Goal: Task Accomplishment & Management: Complete application form

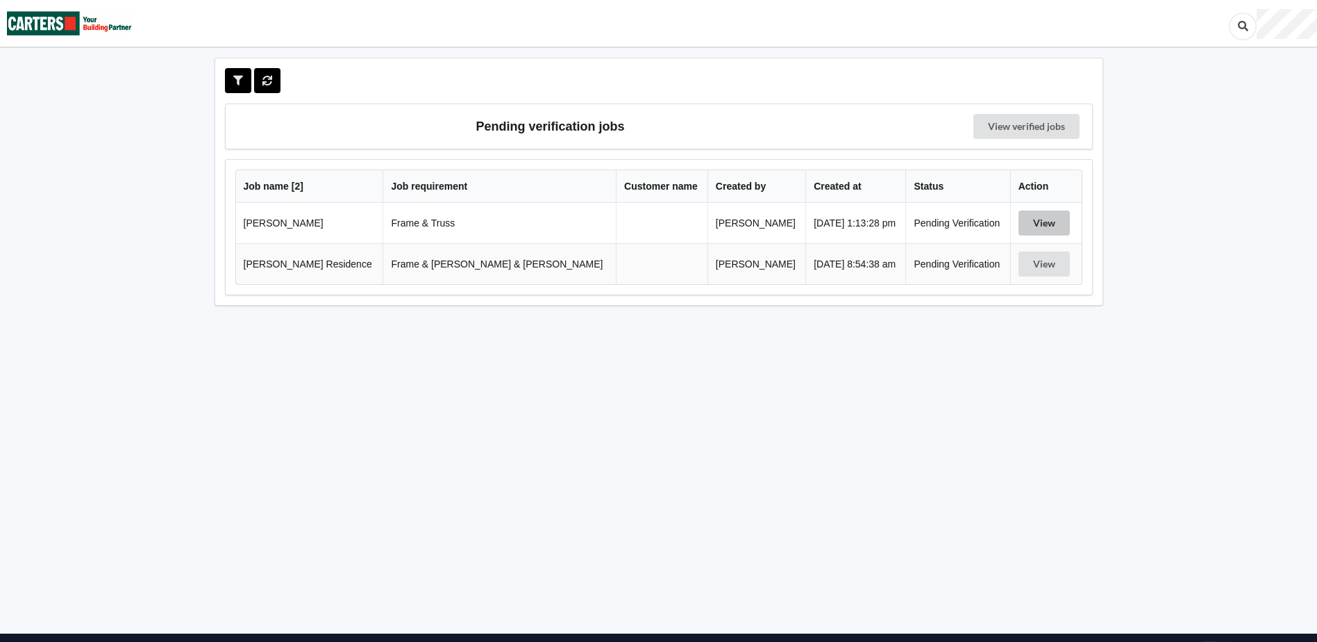
click at [1040, 222] on button "View" at bounding box center [1044, 222] width 51 height 25
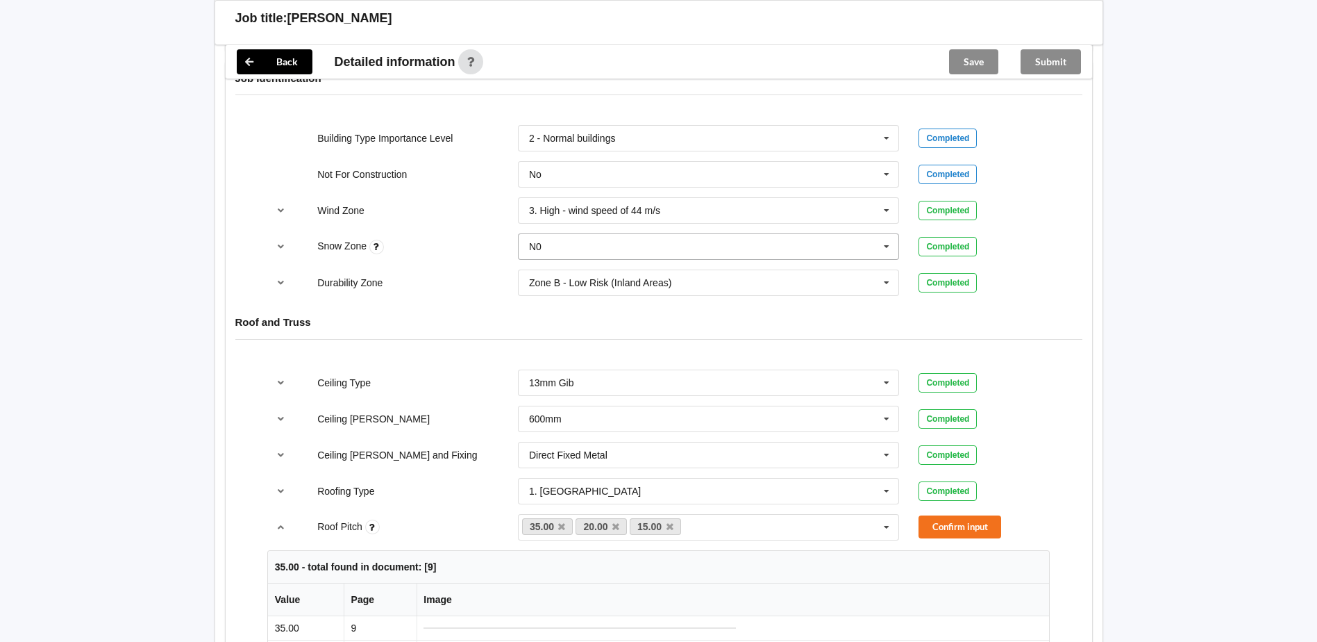
scroll to position [694, 0]
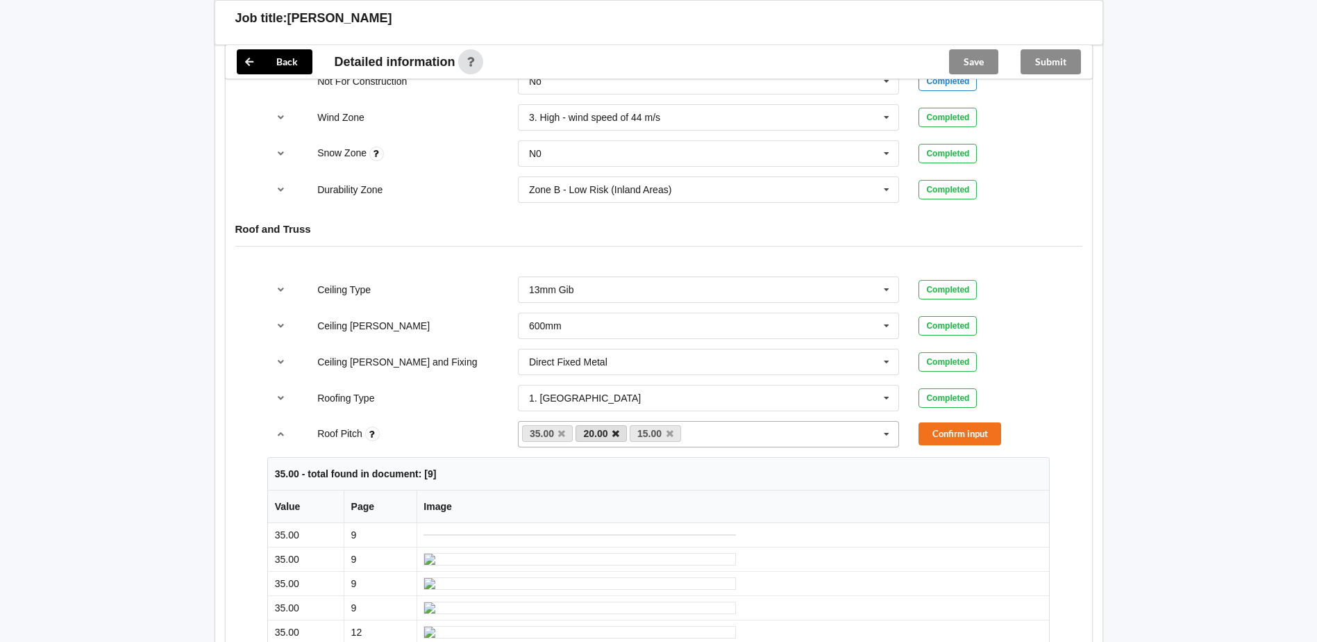
click at [617, 433] on icon at bounding box center [615, 433] width 7 height 9
click at [935, 435] on button "Confirm input" at bounding box center [960, 433] width 83 height 23
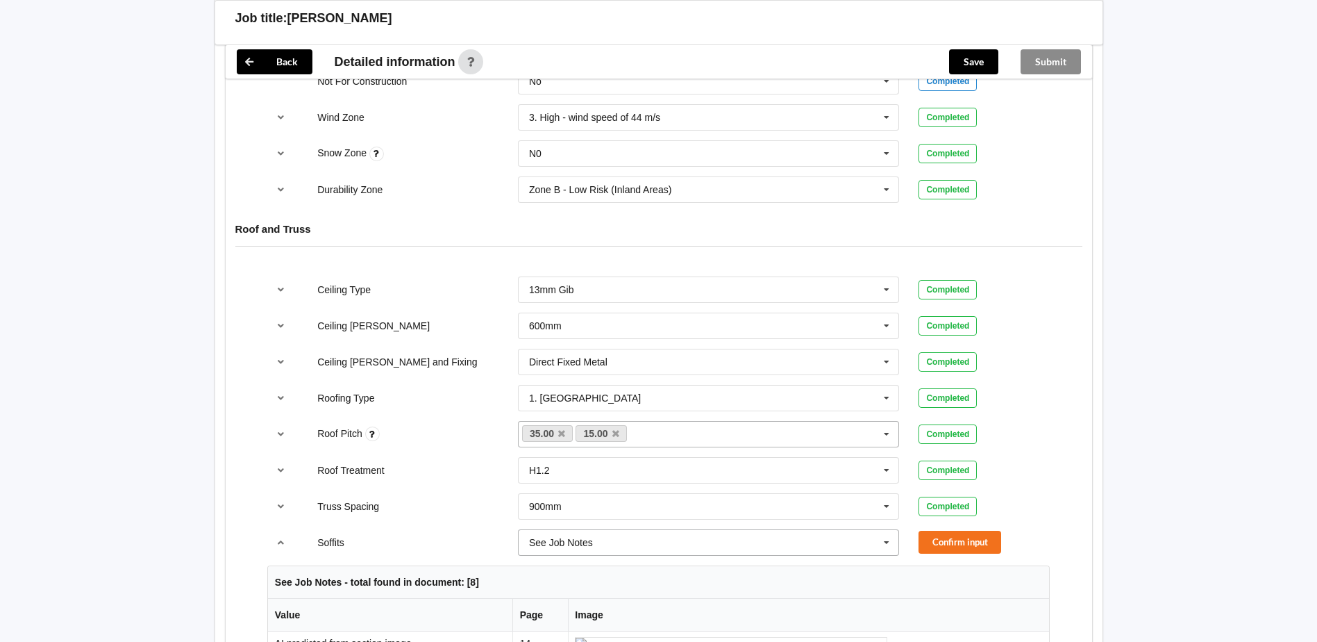
click at [881, 543] on icon at bounding box center [886, 543] width 21 height 26
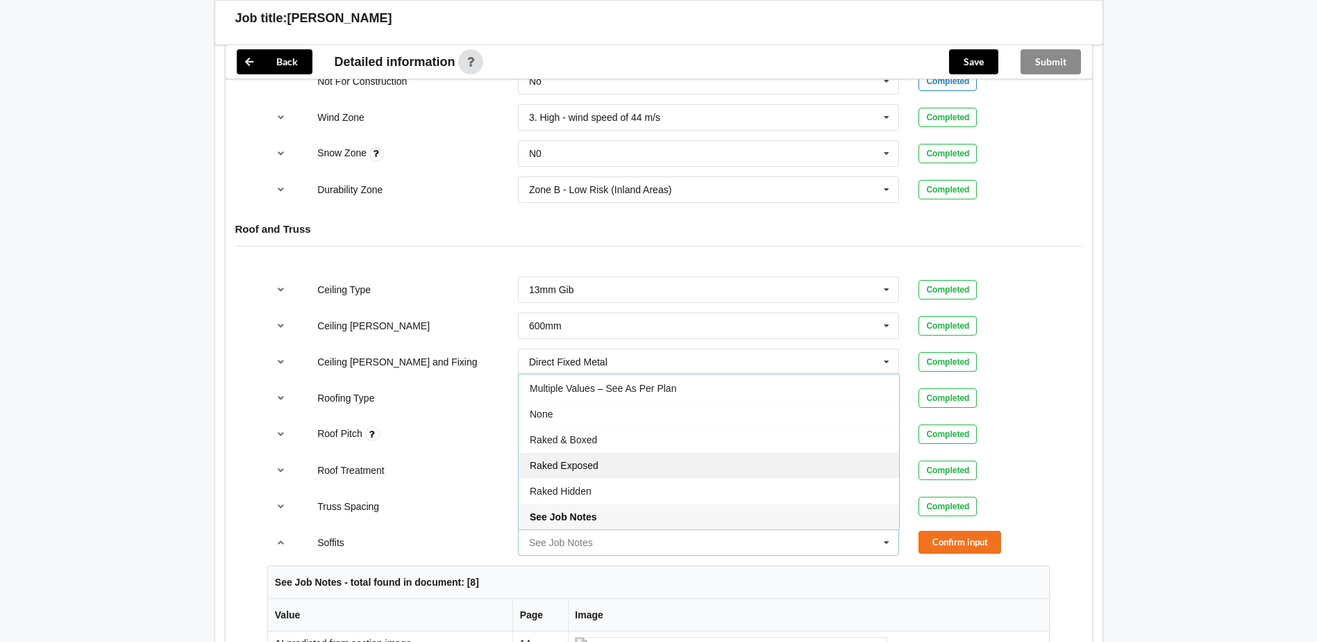
scroll to position [0, 0]
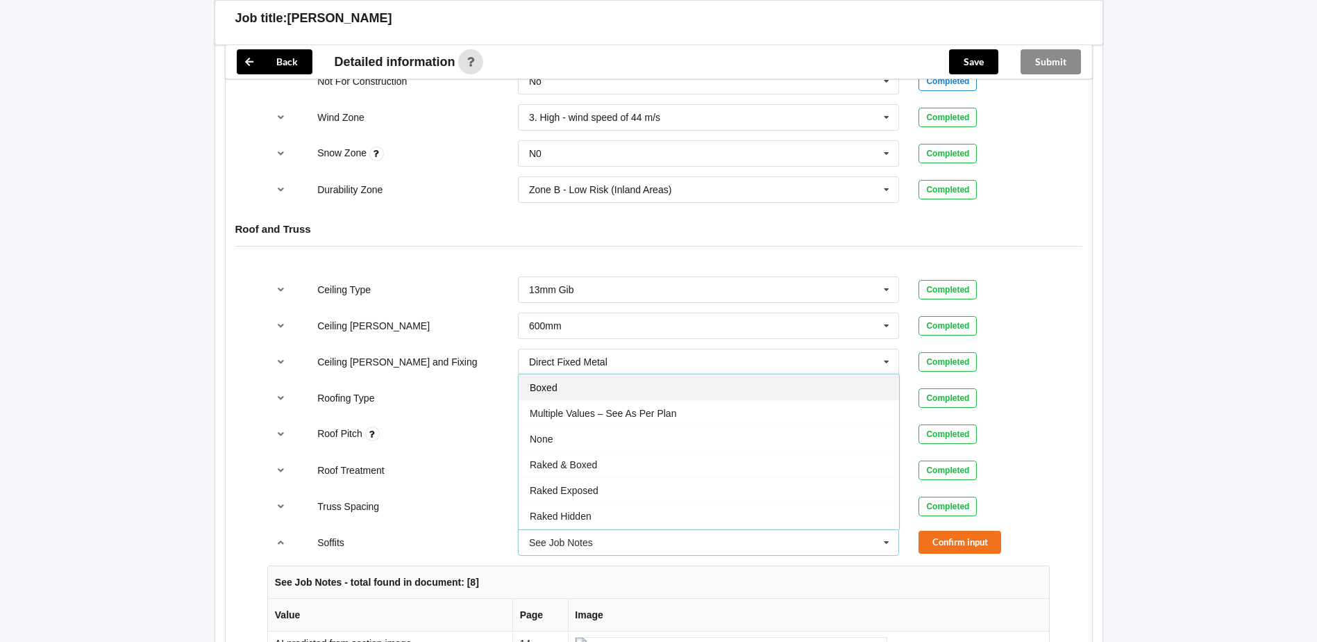
click at [644, 393] on div "Boxed" at bounding box center [709, 387] width 381 height 26
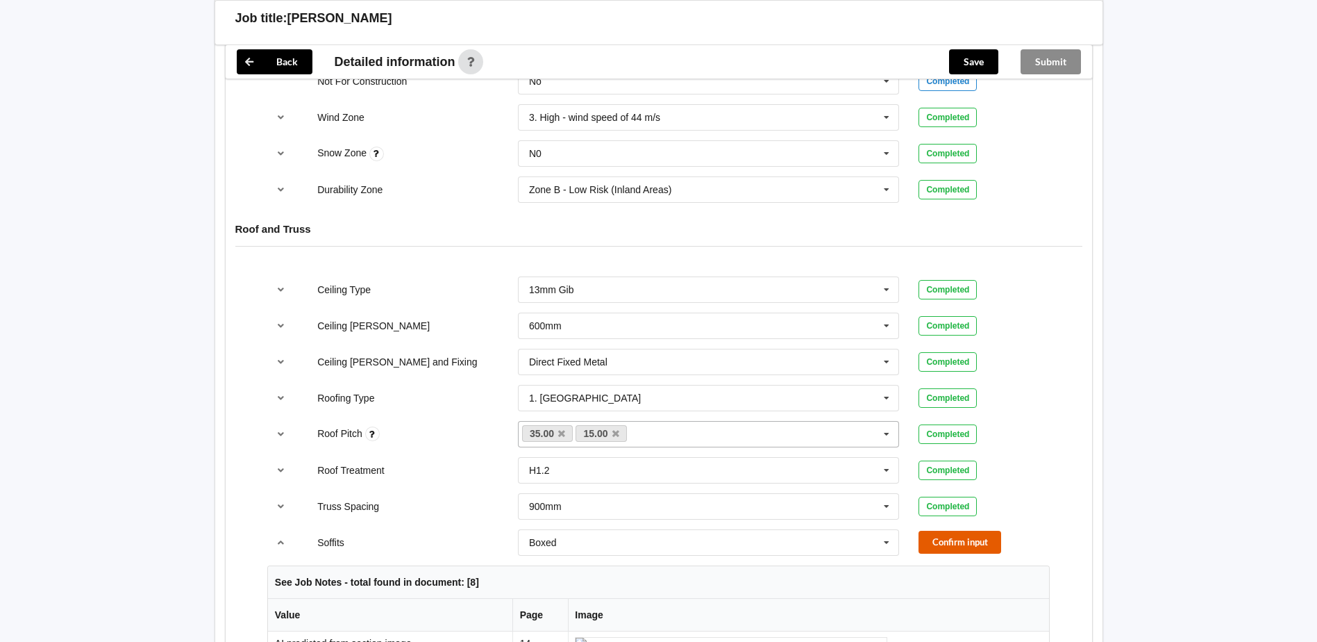
click at [945, 546] on button "Confirm input" at bounding box center [960, 542] width 83 height 23
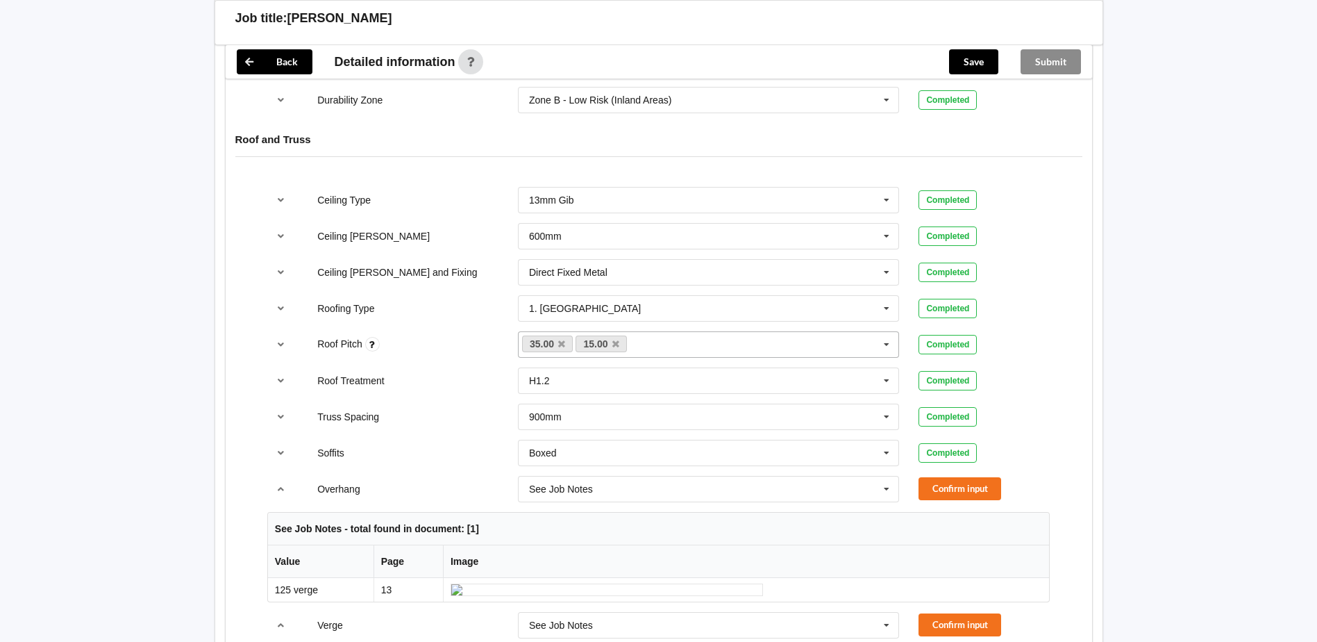
scroll to position [903, 0]
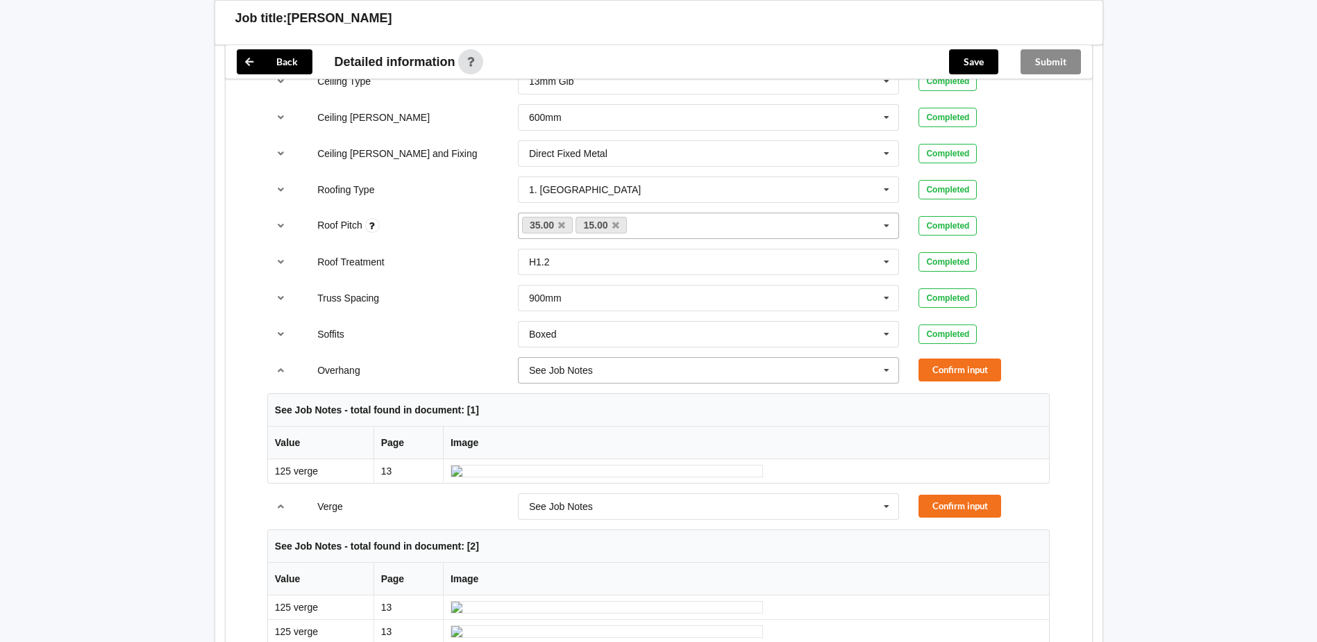
click at [880, 369] on icon at bounding box center [886, 371] width 21 height 26
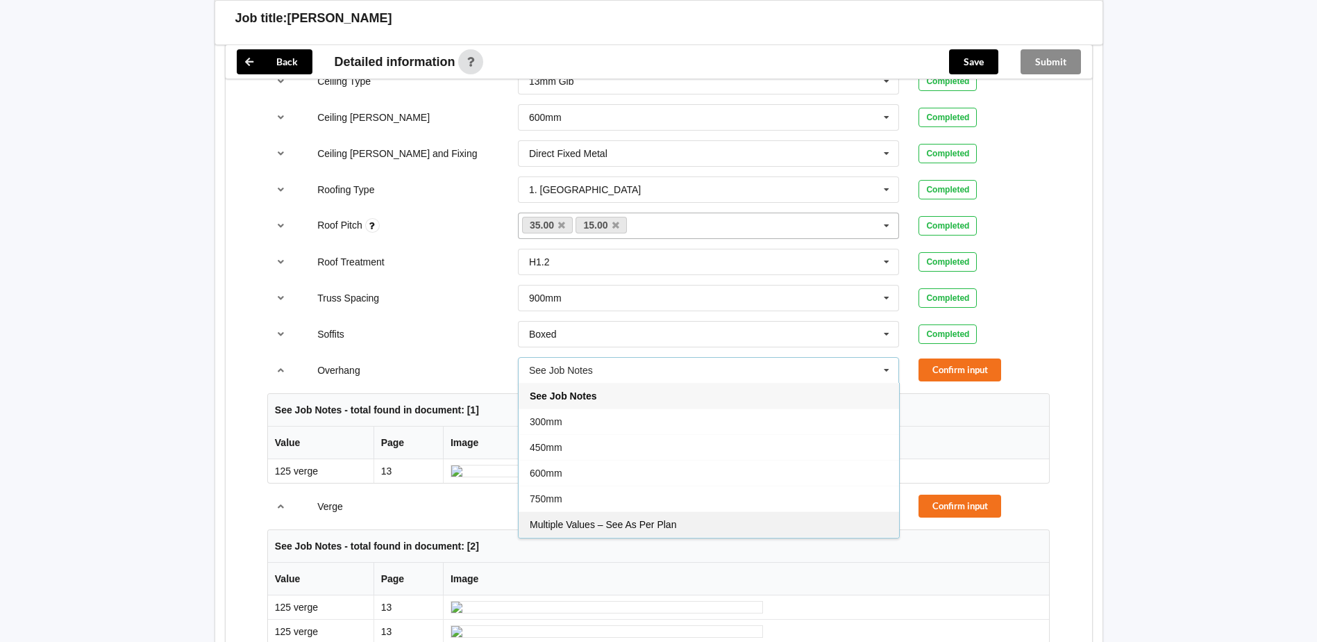
click at [678, 525] on div "Multiple Values – See As Per Plan" at bounding box center [709, 524] width 381 height 26
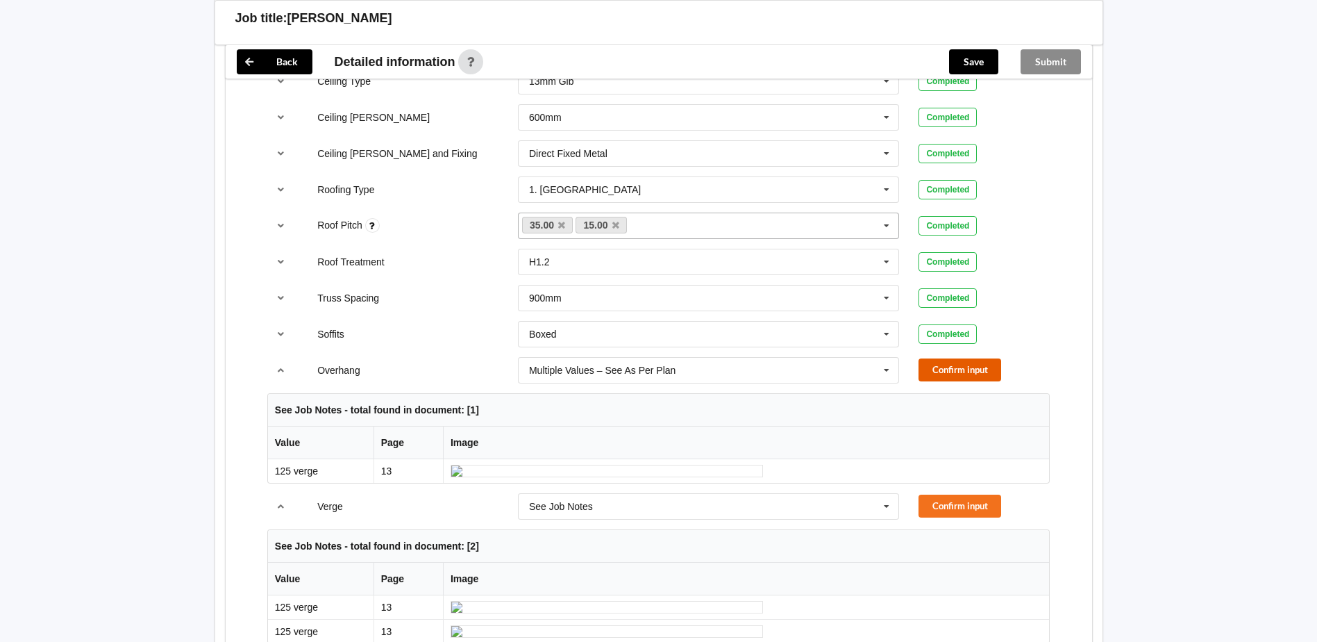
click at [926, 364] on button "Confirm input" at bounding box center [960, 369] width 83 height 23
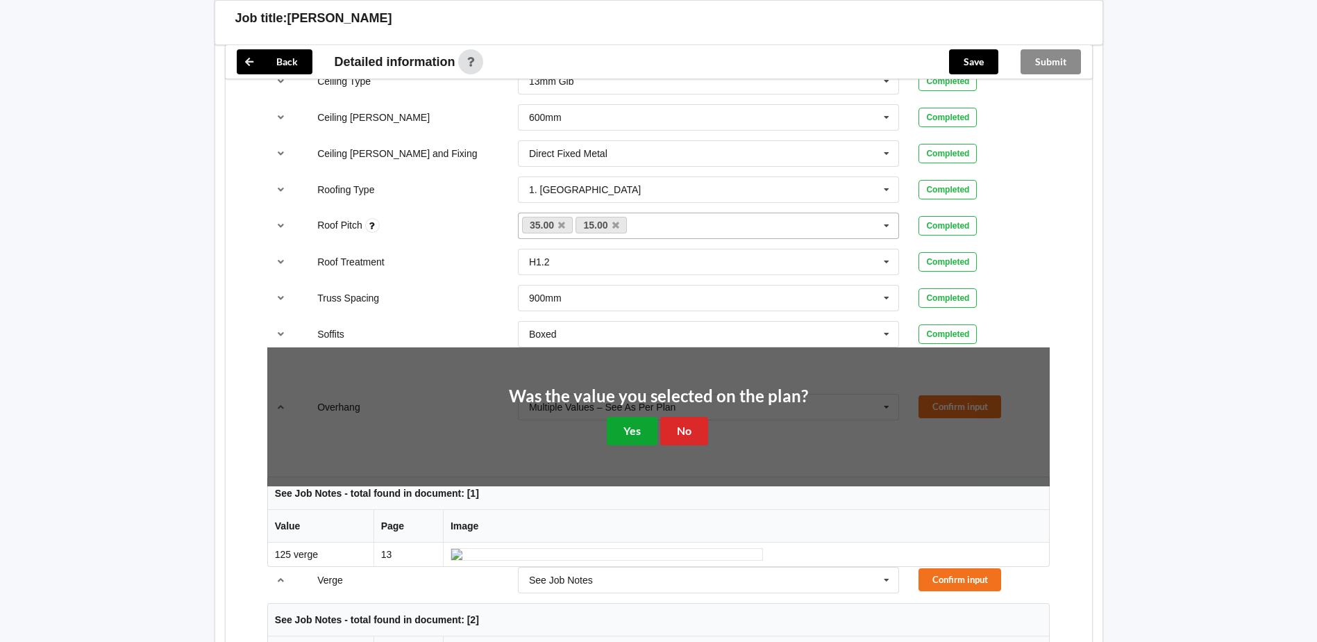
click at [648, 433] on button "Yes" at bounding box center [632, 431] width 51 height 28
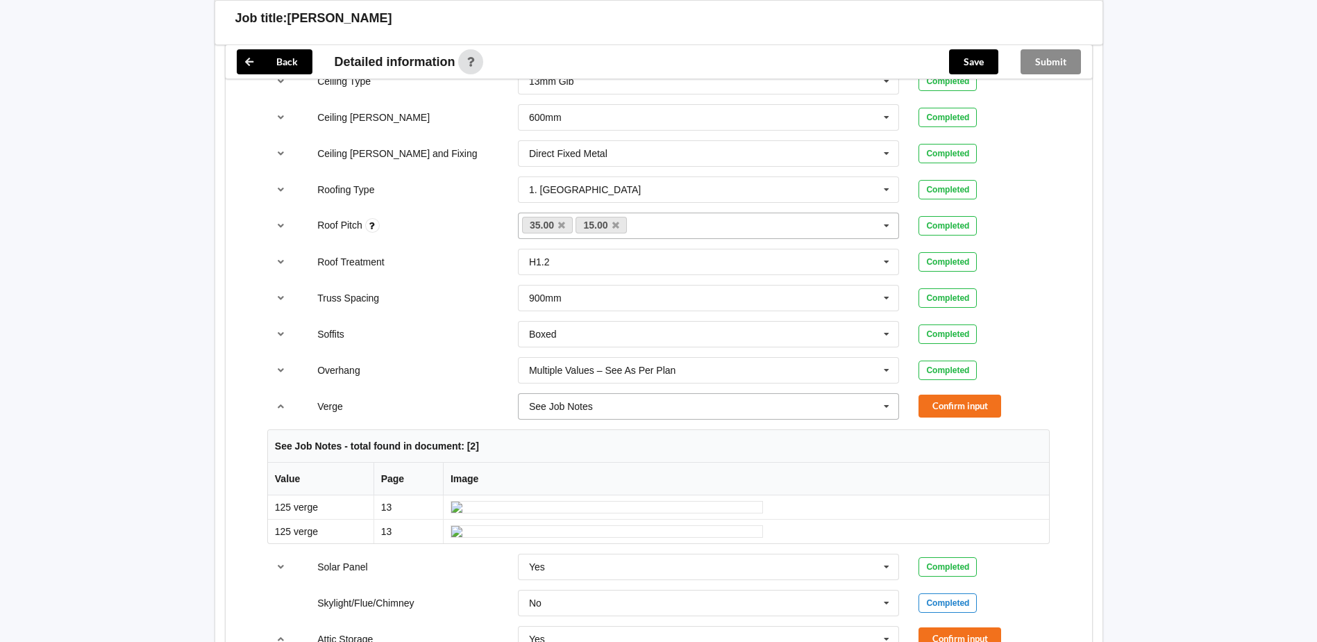
click at [890, 408] on icon at bounding box center [886, 407] width 21 height 26
click at [748, 555] on div "Multiple Values – See As Per Plan" at bounding box center [709, 560] width 381 height 26
click at [935, 403] on button "Confirm input" at bounding box center [960, 405] width 83 height 23
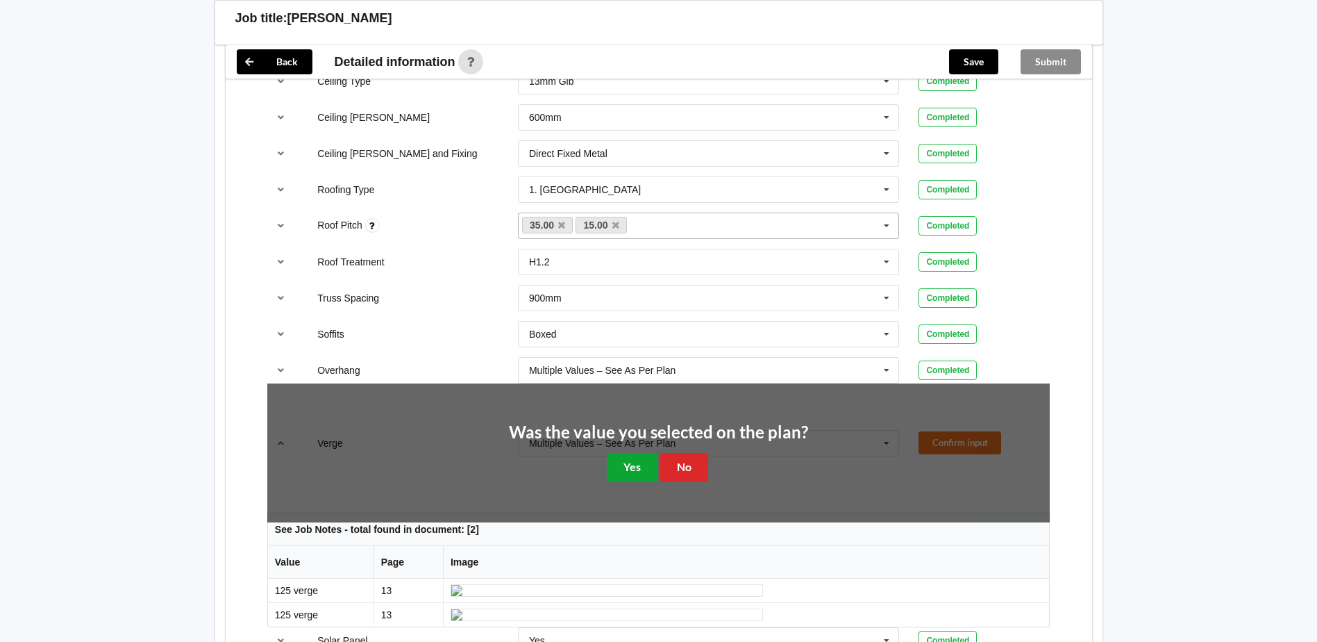
click at [653, 469] on button "Yes" at bounding box center [632, 467] width 51 height 28
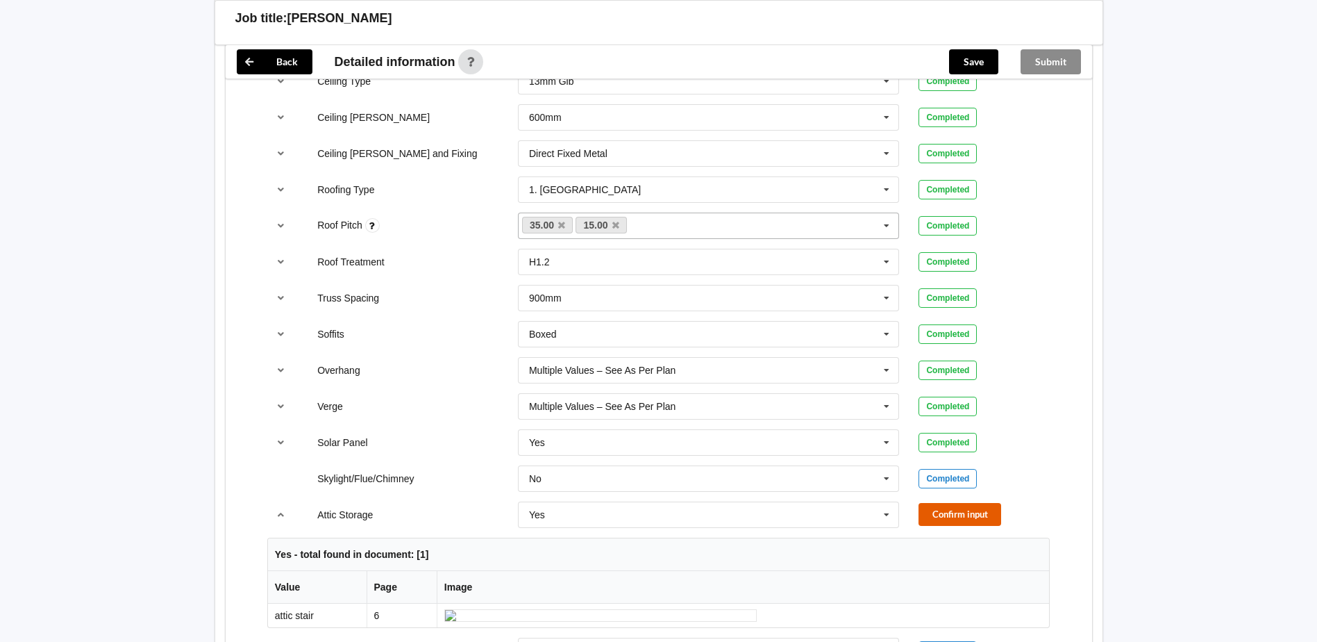
click at [960, 509] on button "Confirm input" at bounding box center [960, 514] width 83 height 23
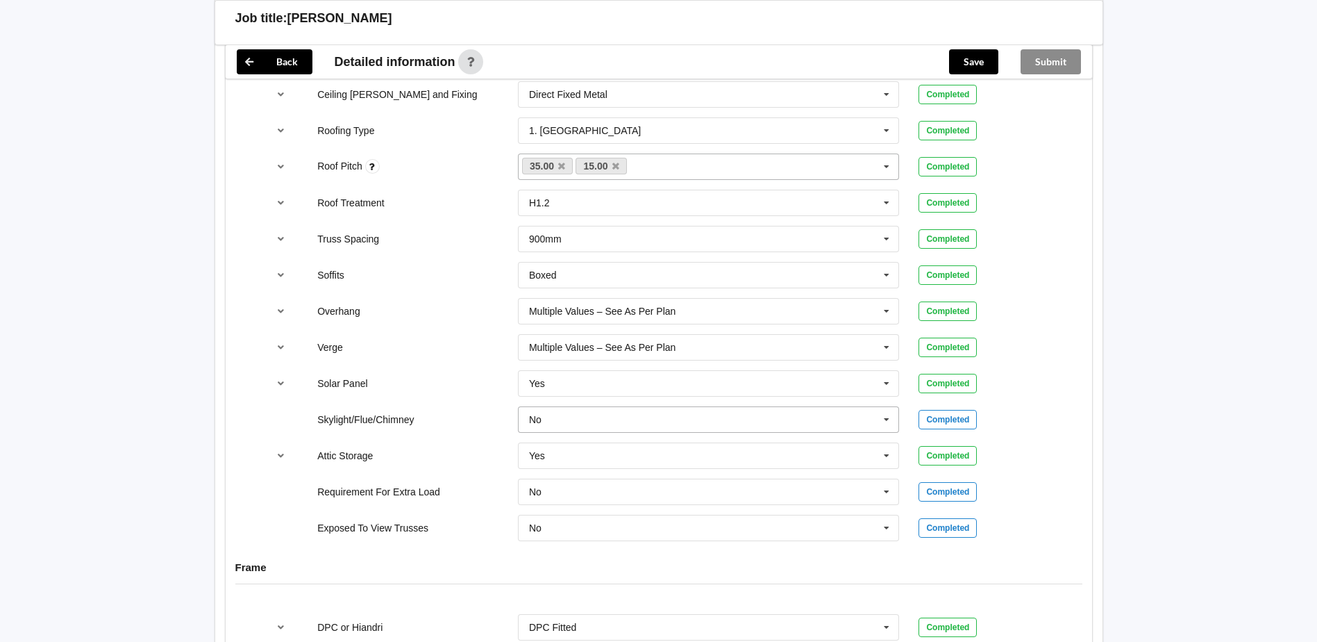
scroll to position [1042, 0]
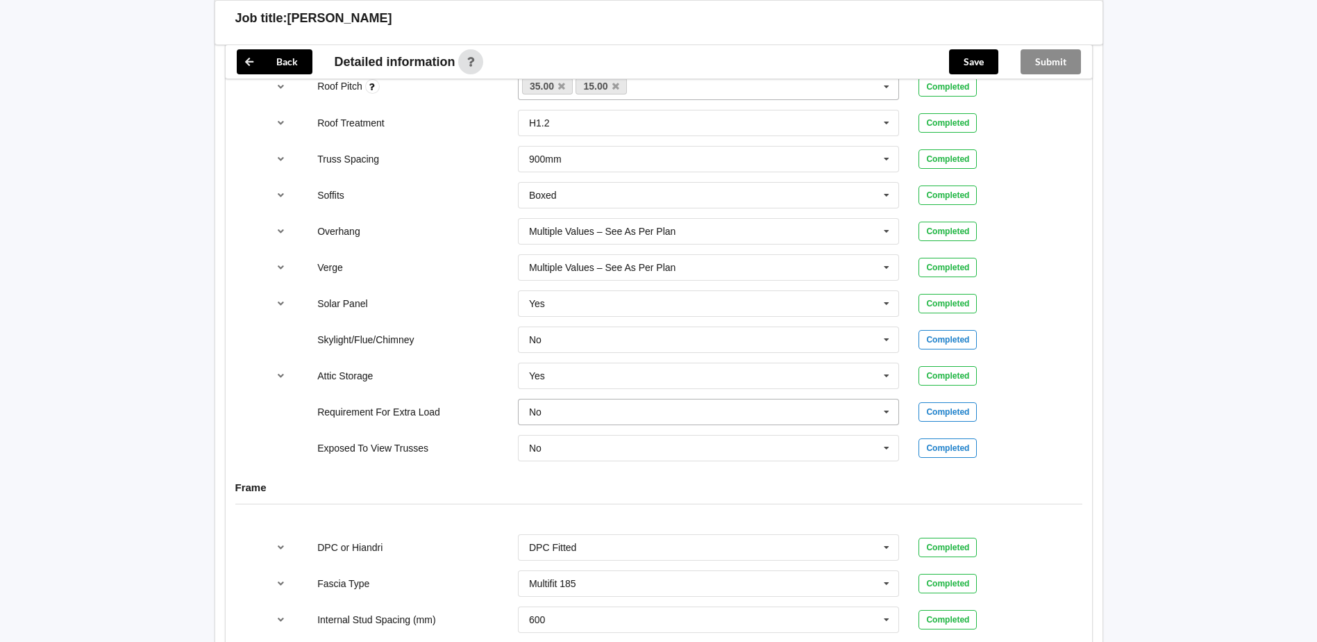
click at [886, 415] on icon at bounding box center [886, 412] width 21 height 26
click at [679, 456] on div "Yes" at bounding box center [709, 463] width 381 height 26
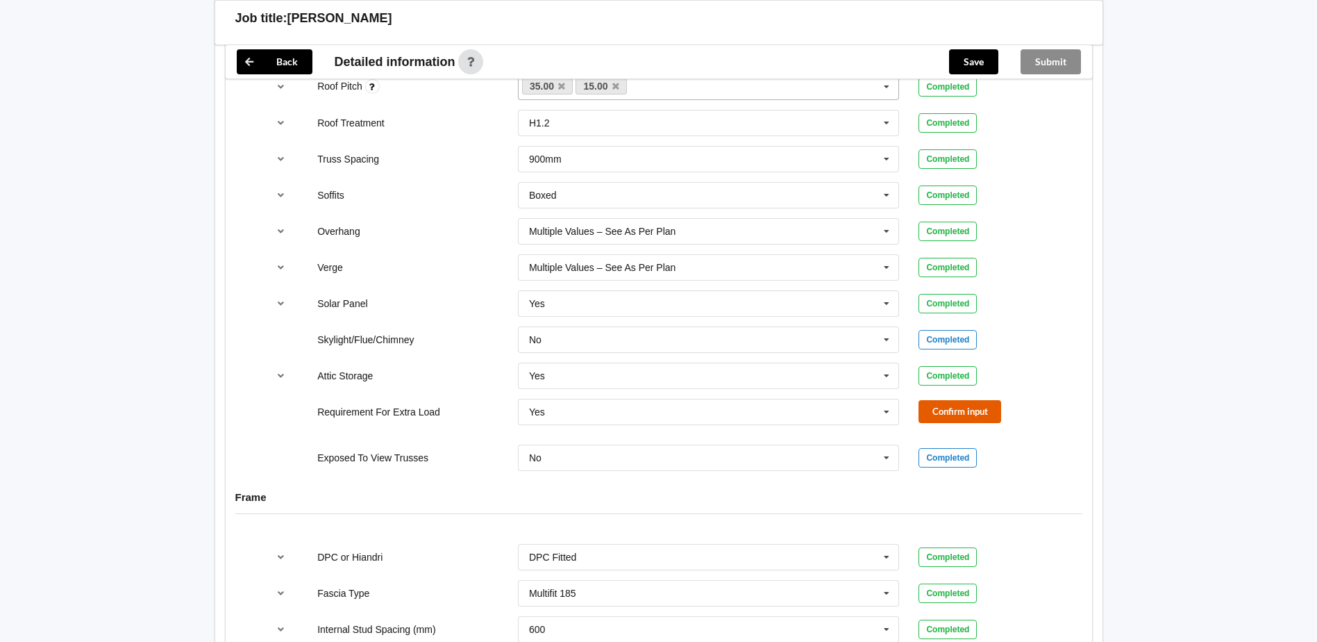
click at [937, 411] on button "Confirm input" at bounding box center [960, 411] width 83 height 23
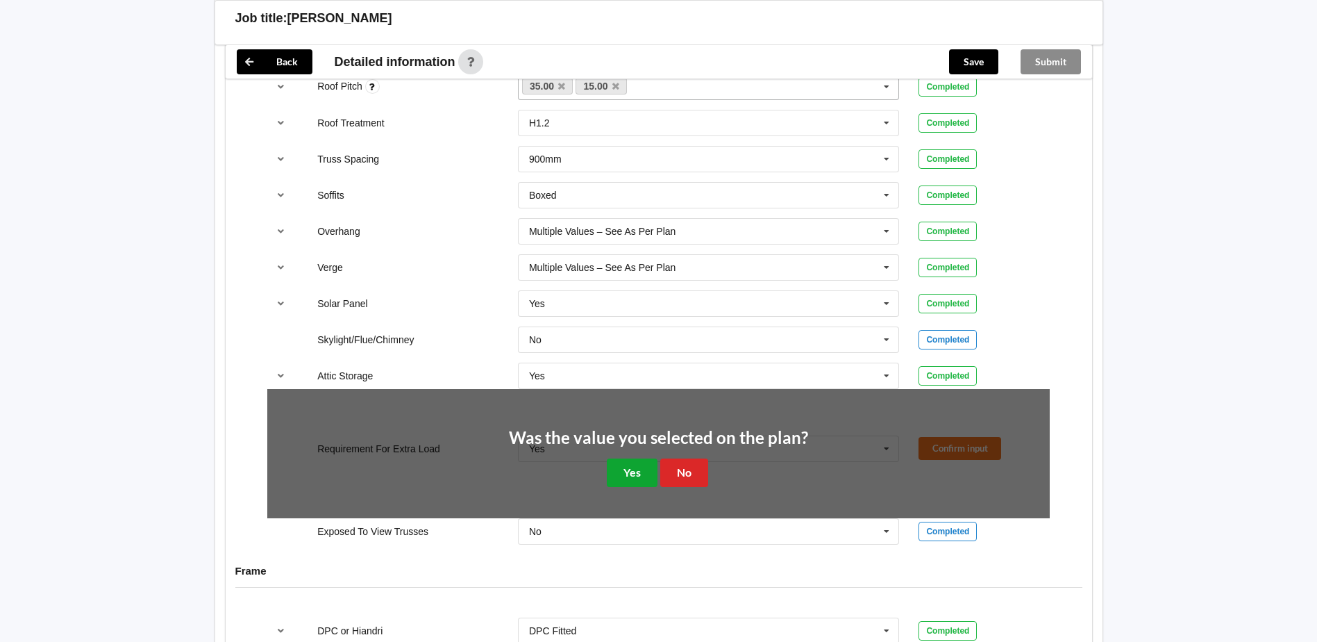
click at [632, 467] on button "Yes" at bounding box center [632, 472] width 51 height 28
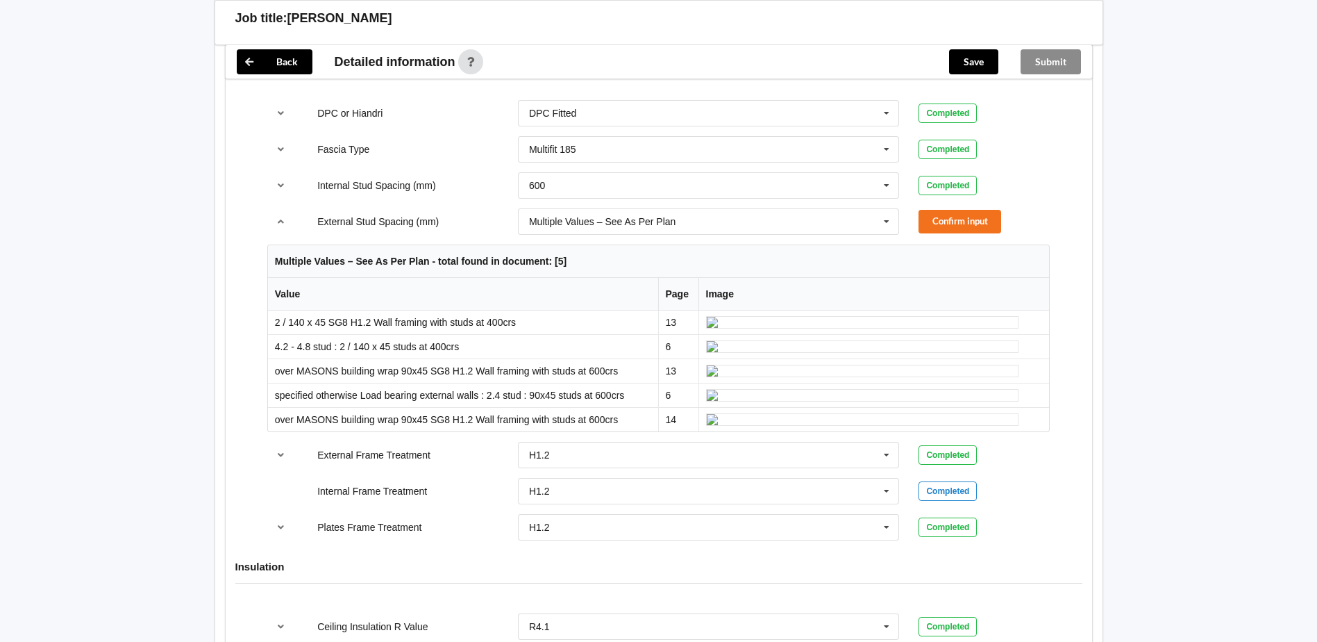
scroll to position [2005, 0]
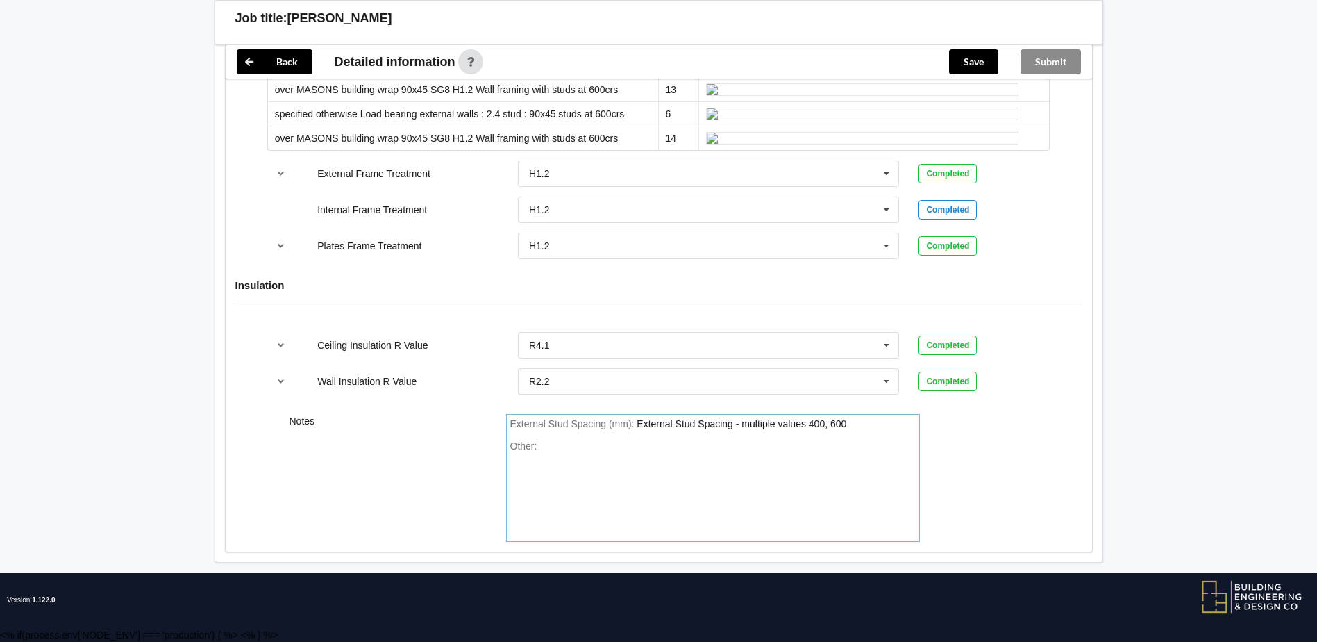
click at [676, 450] on div "Other:" at bounding box center [713, 488] width 406 height 97
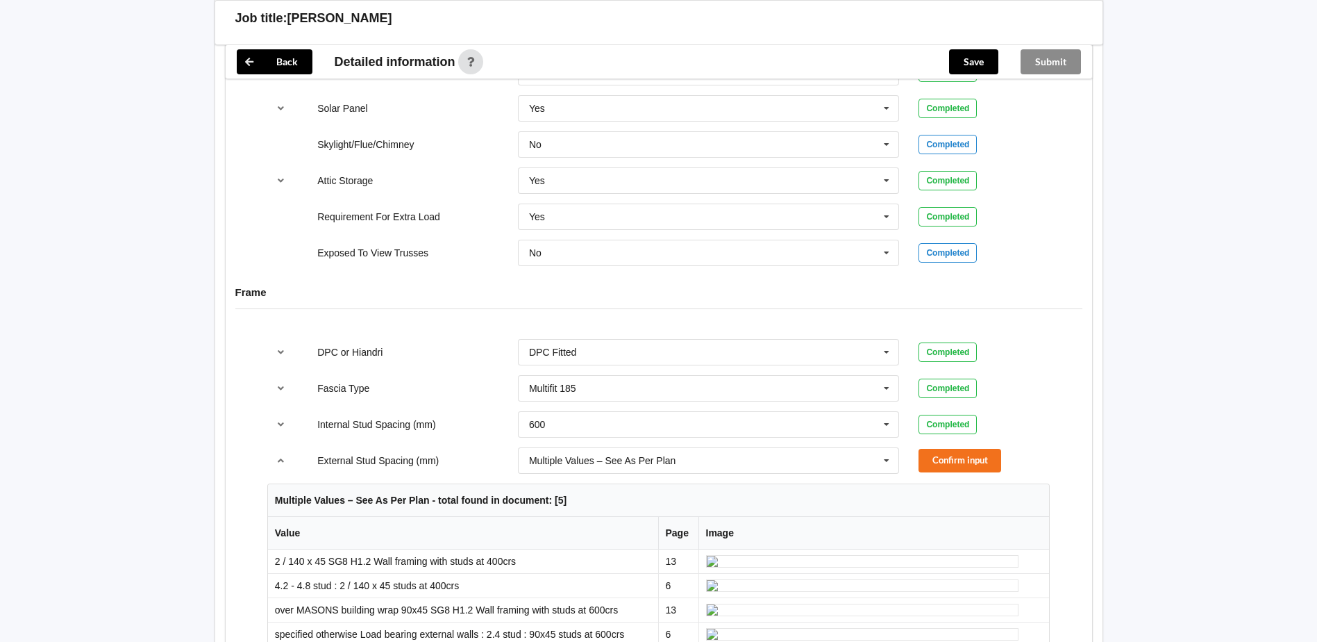
scroll to position [1241, 0]
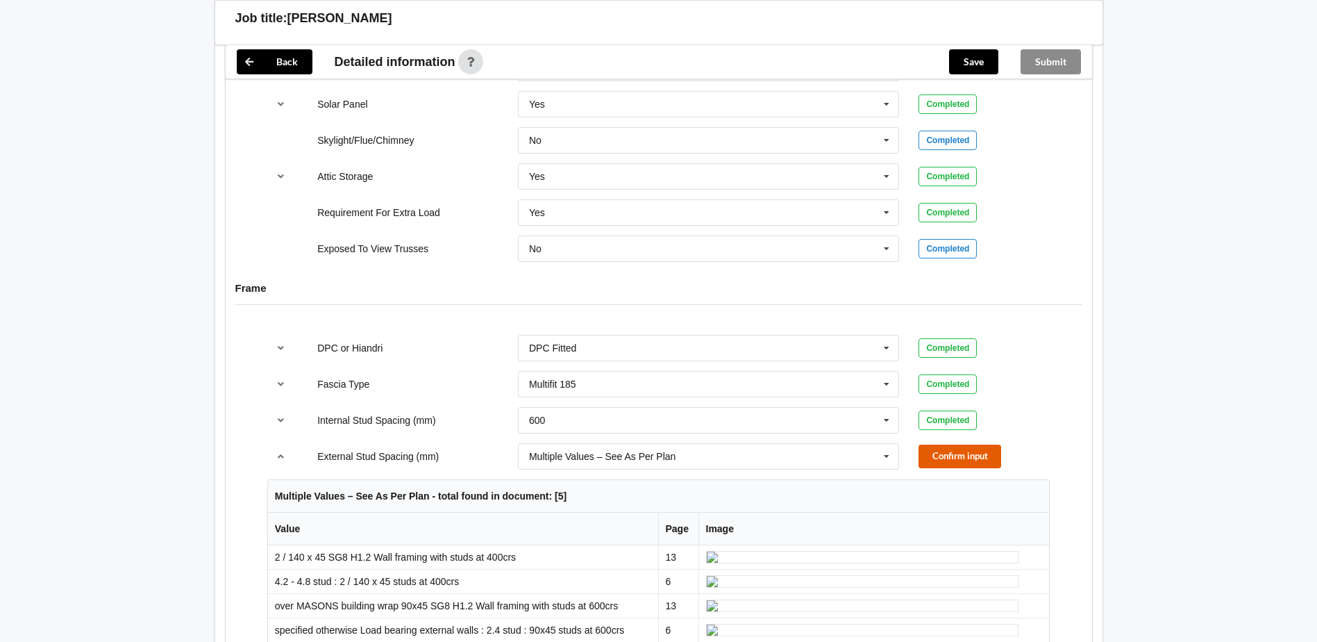
click at [970, 461] on button "Confirm input" at bounding box center [960, 455] width 83 height 23
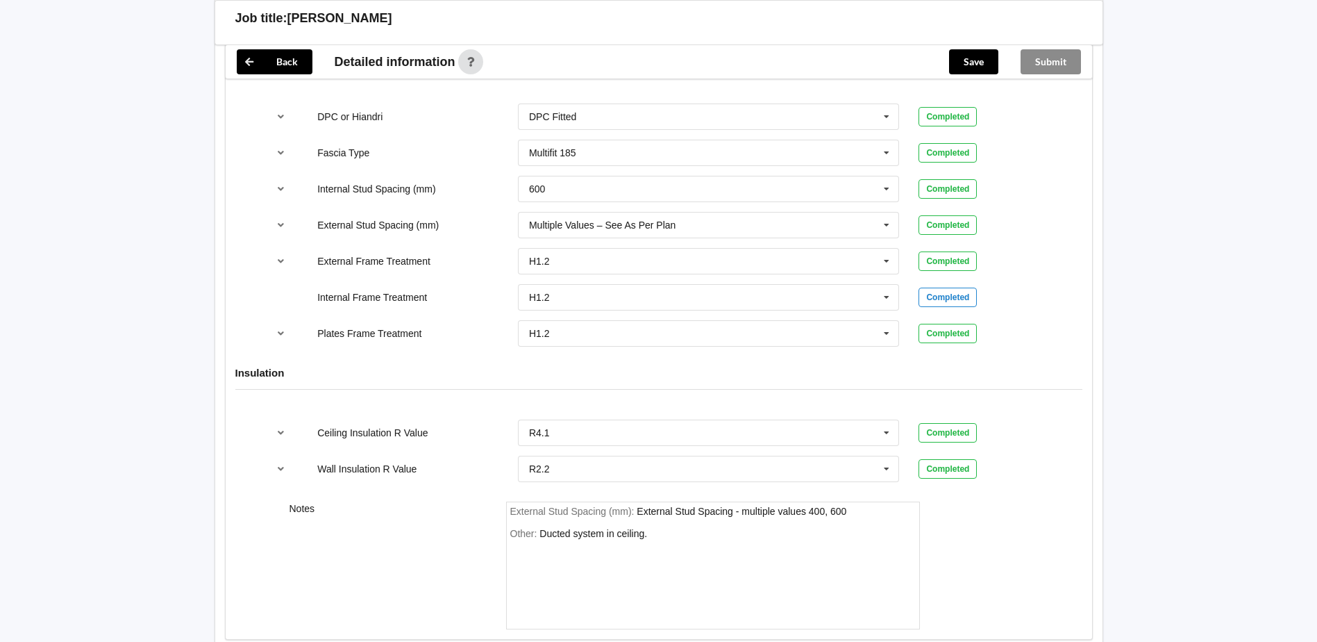
scroll to position [1519, 0]
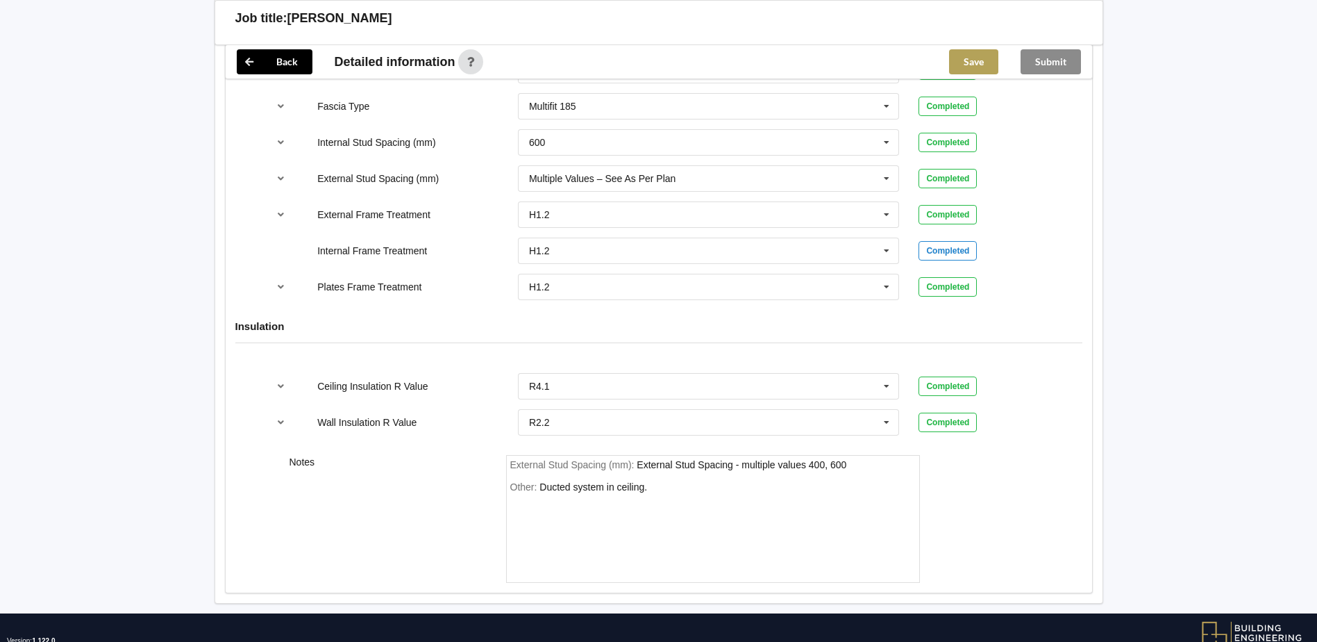
click at [981, 53] on button "Save" at bounding box center [973, 61] width 49 height 25
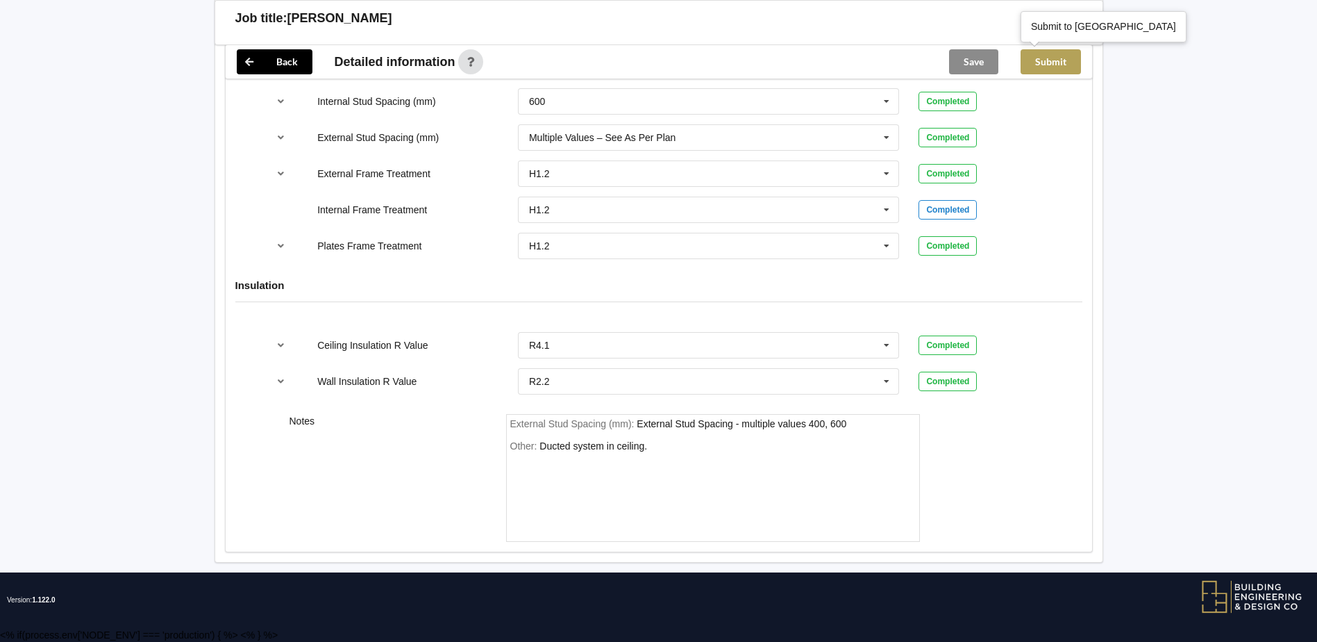
click at [1056, 64] on button "Submit" at bounding box center [1051, 61] width 60 height 25
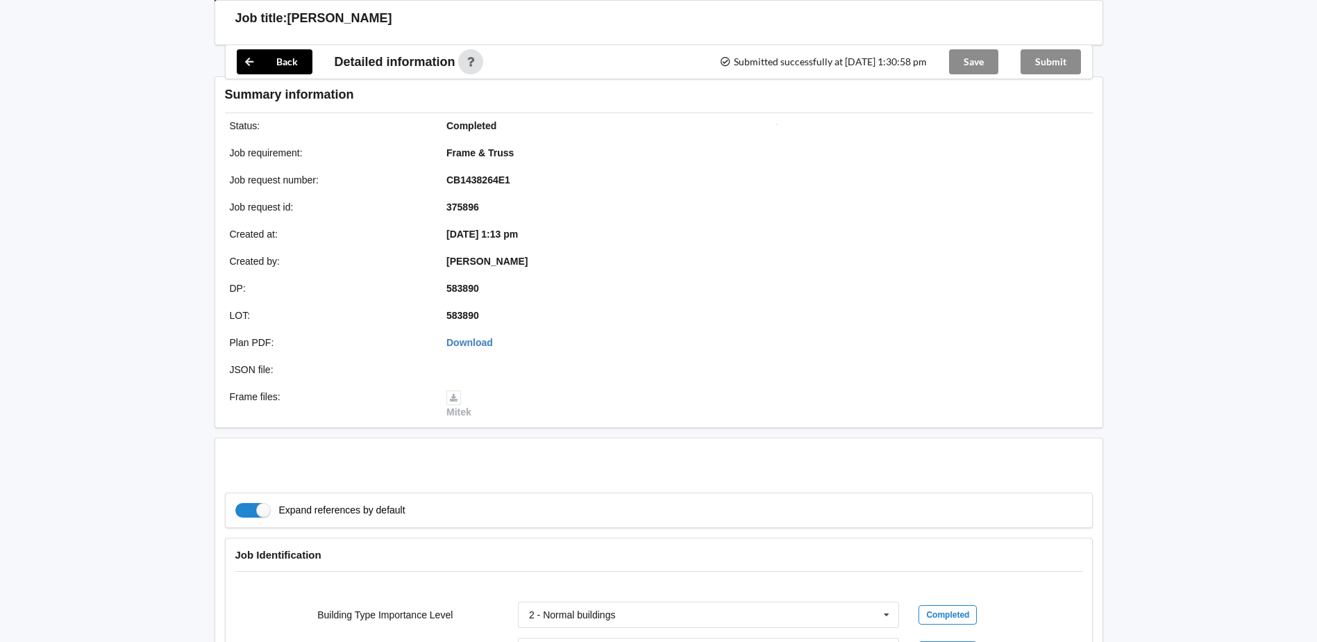
scroll to position [1496, 0]
